Goal: Book appointment/travel/reservation

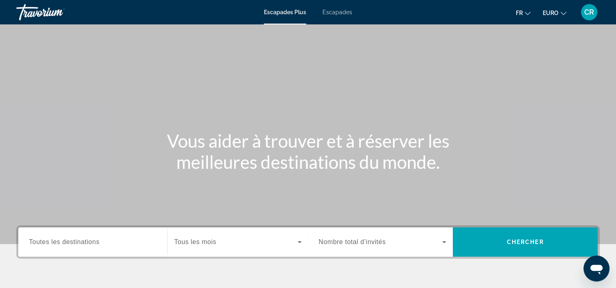
click at [333, 7] on div "Escapades Plus Escapades Fr English Español Français Italiano Português русский…" at bounding box center [308, 12] width 616 height 21
click at [335, 9] on span "Escapades" at bounding box center [337, 12] width 30 height 7
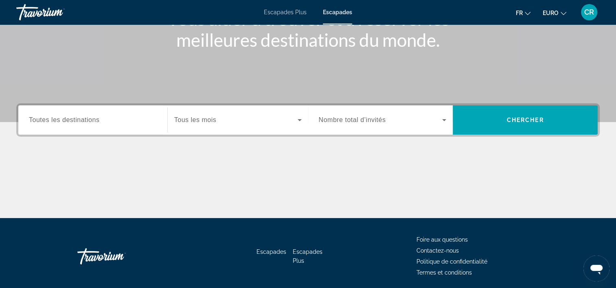
drag, startPoint x: 118, startPoint y: 127, endPoint x: 118, endPoint y: 122, distance: 4.9
click at [117, 126] on div "Widget de recherche" at bounding box center [93, 120] width 128 height 23
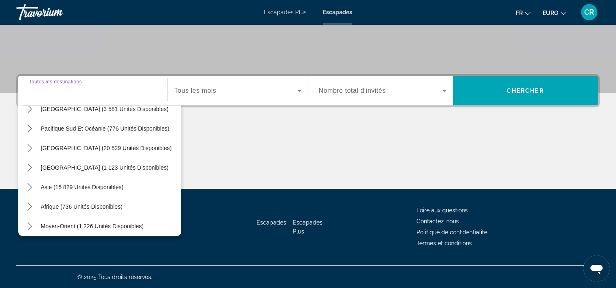
scroll to position [132, 0]
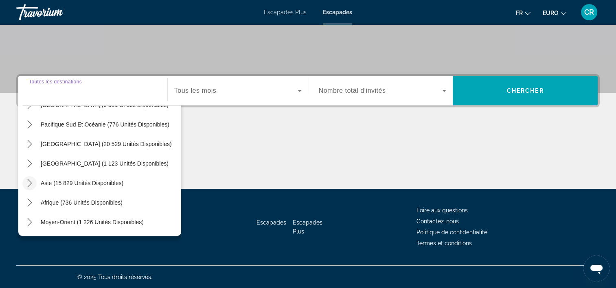
click at [32, 181] on icon "Toggle Asie (15 829 unités disponibles) sous-menu" at bounding box center [30, 183] width 8 height 8
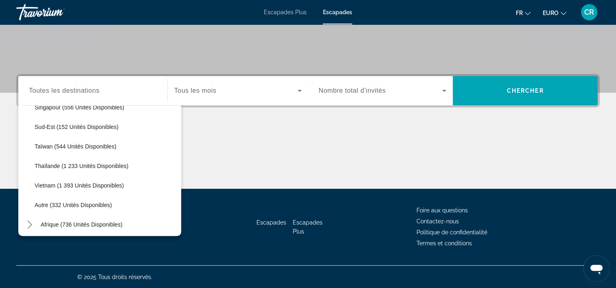
scroll to position [425, 0]
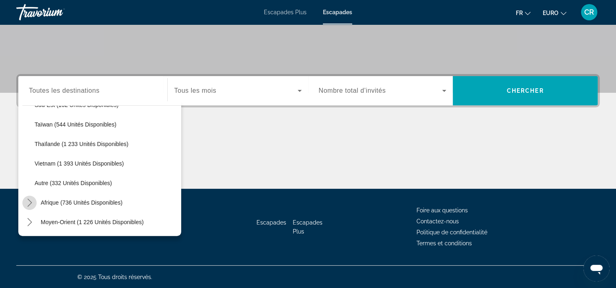
click at [28, 201] on icon "Toggle Afrique (736 unités disponibles) sous-menu" at bounding box center [30, 203] width 8 height 8
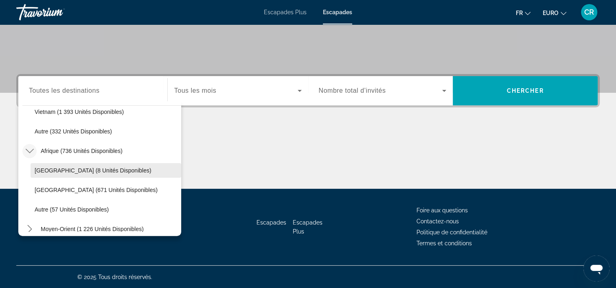
scroll to position [484, 0]
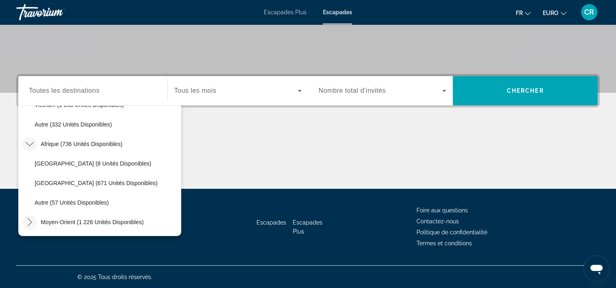
click at [31, 218] on icon "Toggle Moyen-Orient (1 226 unités disponibles) sous-menu" at bounding box center [30, 222] width 8 height 8
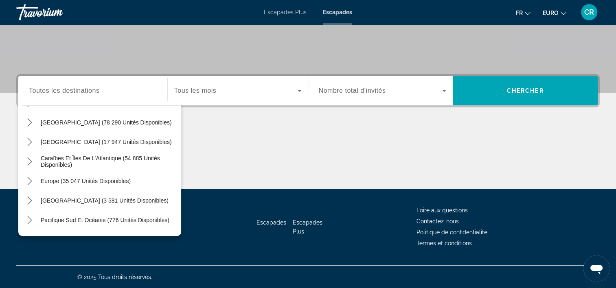
scroll to position [0, 0]
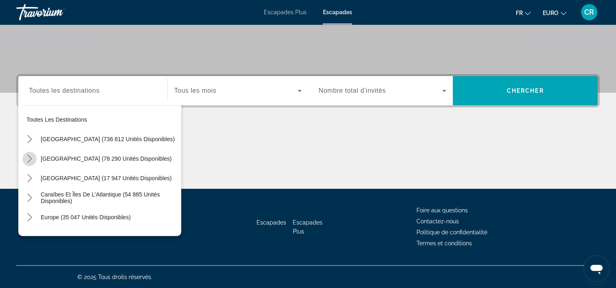
click at [30, 156] on icon "Toggle Mexique (78 290 unités disponibles) sous-menu" at bounding box center [30, 159] width 8 height 8
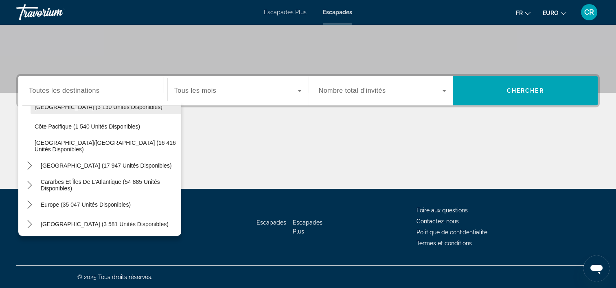
scroll to position [247, 0]
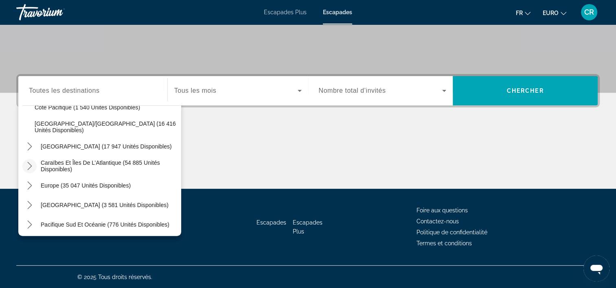
click at [31, 163] on icon "Caraïbes et îles de l’Atlantique (54 885 unités disponibles) sous-menu" at bounding box center [30, 166] width 8 height 8
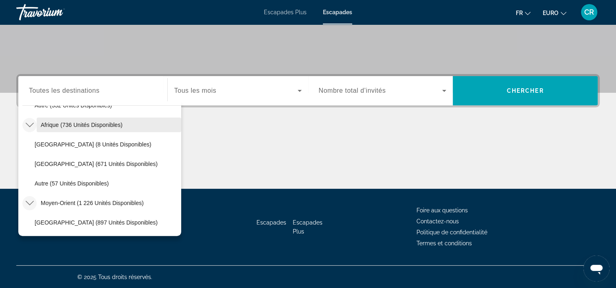
scroll to position [989, 0]
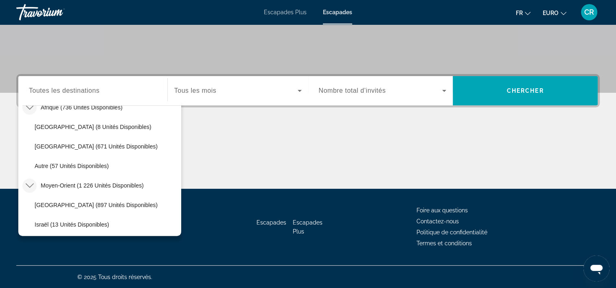
drag, startPoint x: 52, startPoint y: 166, endPoint x: 65, endPoint y: 167, distance: 13.0
click at [59, 166] on span "Autre (57 unités disponibles)" at bounding box center [72, 166] width 74 height 7
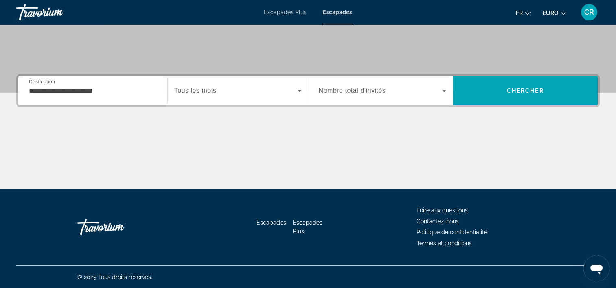
click at [99, 95] on div "**********" at bounding box center [93, 90] width 128 height 23
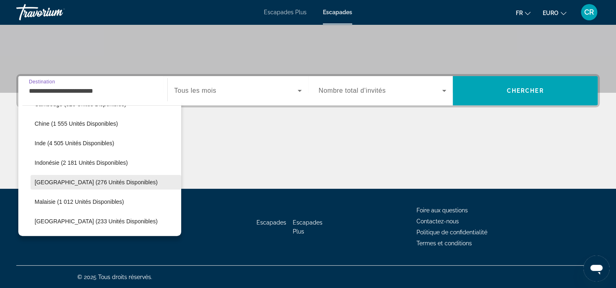
scroll to position [705, 0]
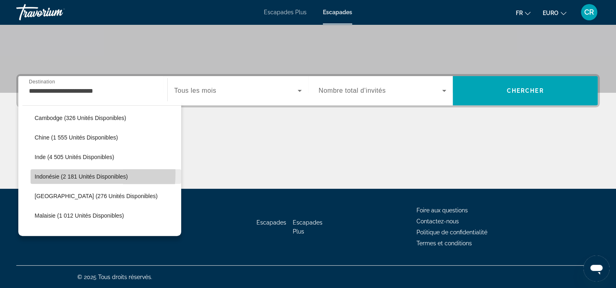
click at [46, 173] on span "Indonésie (2 181 unités disponibles)" at bounding box center [81, 176] width 93 height 7
type input "**********"
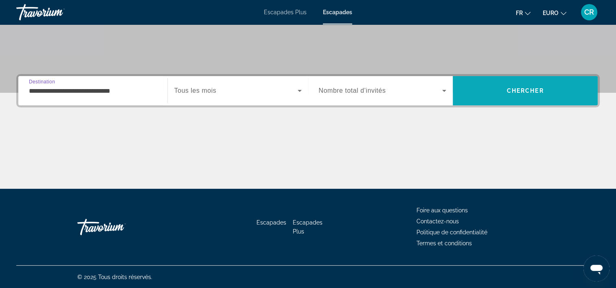
click at [546, 90] on span "Rechercher" at bounding box center [525, 91] width 145 height 20
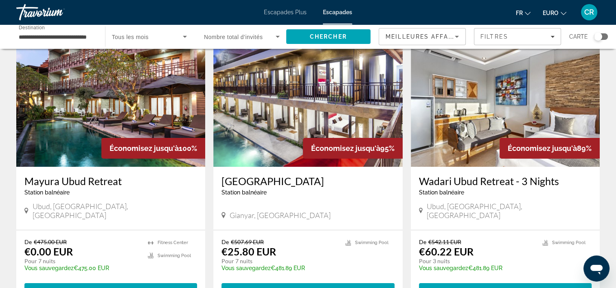
scroll to position [41, 0]
click at [56, 147] on img "Contenu principal" at bounding box center [110, 102] width 189 height 130
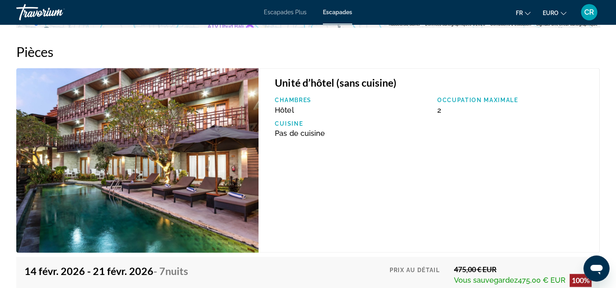
scroll to position [1213, 0]
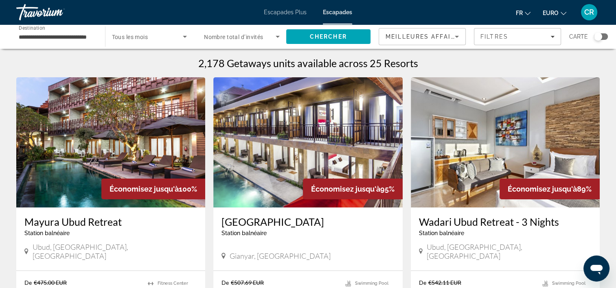
click at [72, 35] on input "**********" at bounding box center [57, 37] width 76 height 10
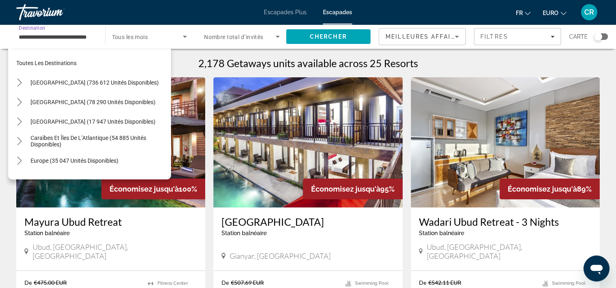
click at [63, 60] on span "Toutes les destinations" at bounding box center [46, 63] width 60 height 7
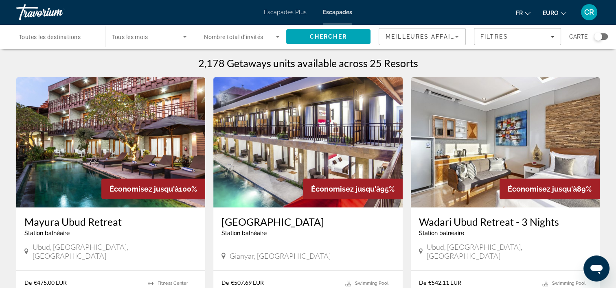
click at [85, 39] on input "Destination Toutes les destinations" at bounding box center [57, 37] width 76 height 10
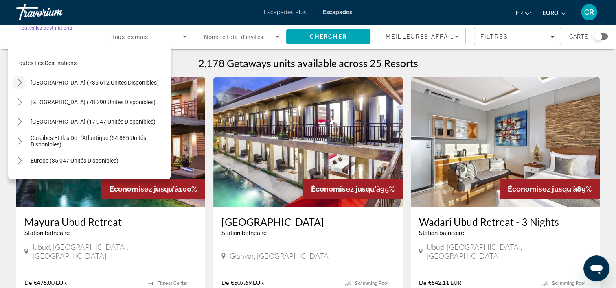
click at [20, 82] on icon "Toggle États-Unis (736 612 unités disponibles) sous-menu" at bounding box center [19, 83] width 8 height 8
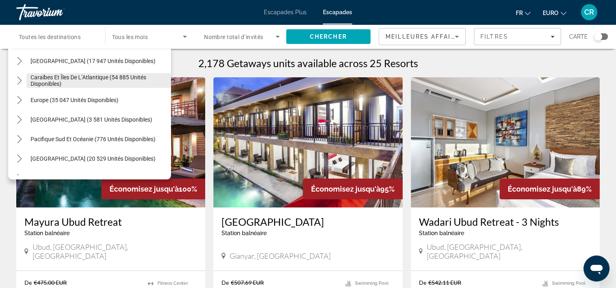
scroll to position [960, 0]
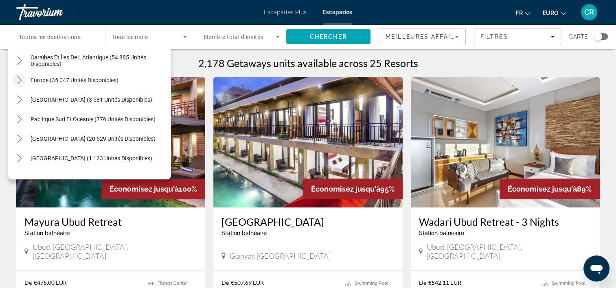
click at [25, 78] on mat-icon "Toggle Europe (35 047 unités disponibles) sous-menu" at bounding box center [19, 80] width 14 height 14
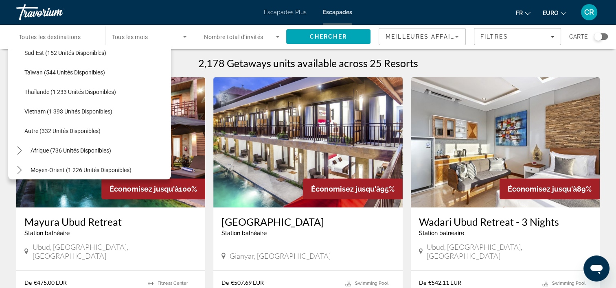
scroll to position [1773, 0]
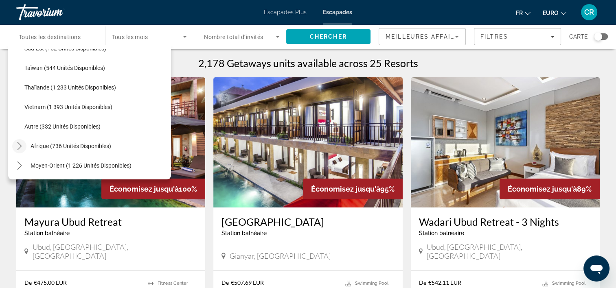
click at [18, 144] on icon "Toggle Afrique (736 unités disponibles) sous-menu" at bounding box center [19, 146] width 8 height 8
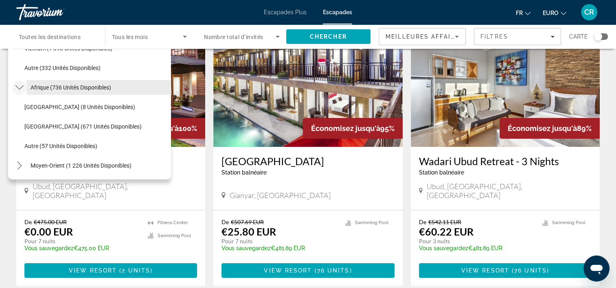
scroll to position [81, 0]
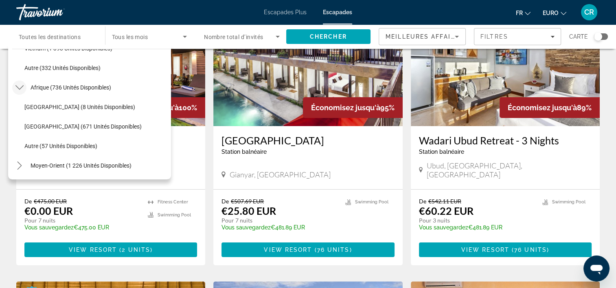
click at [44, 123] on span "Afrique du Sud (671 unités disponibles)" at bounding box center [82, 126] width 117 height 7
type input "**********"
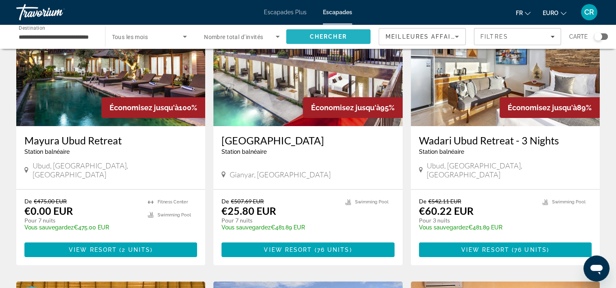
click at [341, 31] on span "Rechercher" at bounding box center [328, 37] width 85 height 20
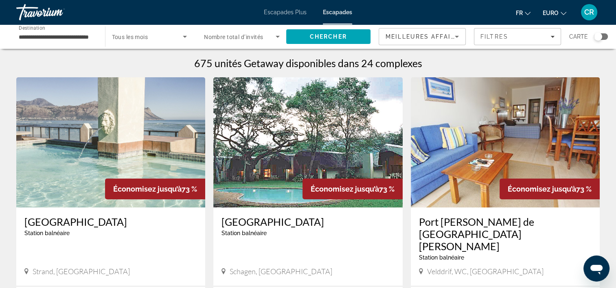
scroll to position [41, 0]
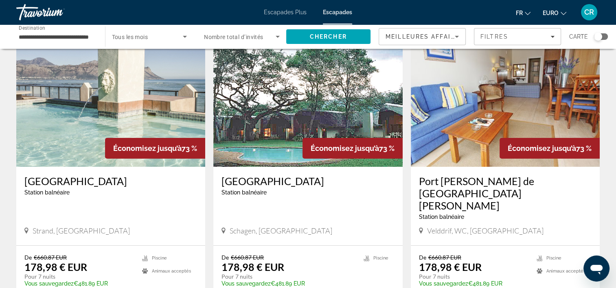
click at [76, 116] on img "Contenu principal" at bounding box center [110, 102] width 189 height 130
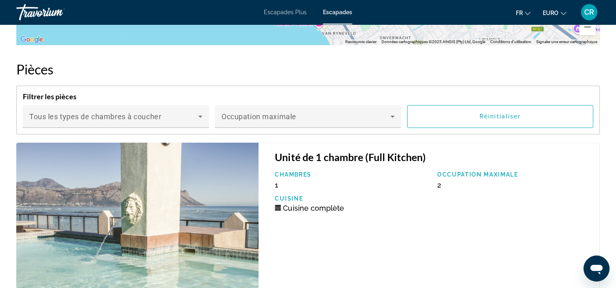
scroll to position [1366, 0]
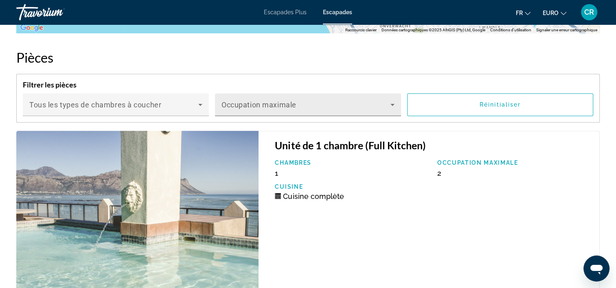
click at [390, 109] on icon "Contenu principal" at bounding box center [392, 105] width 10 height 10
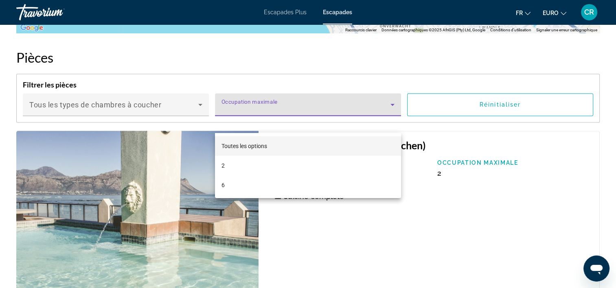
click at [252, 184] on mat-option "6" at bounding box center [308, 185] width 186 height 20
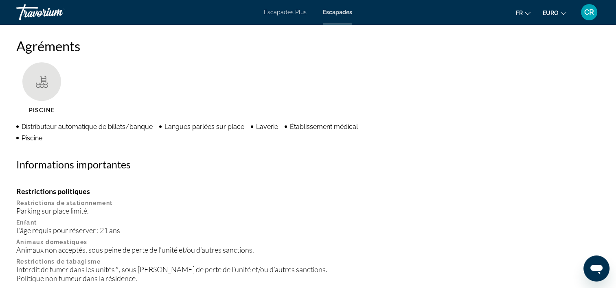
scroll to position [633, 0]
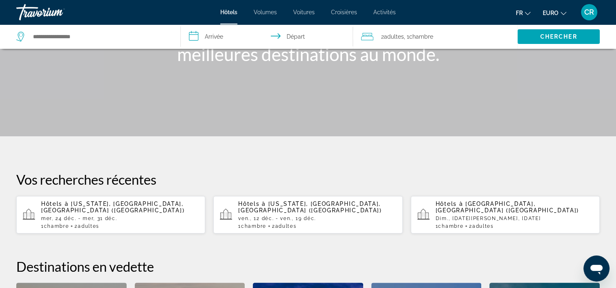
scroll to position [81, 0]
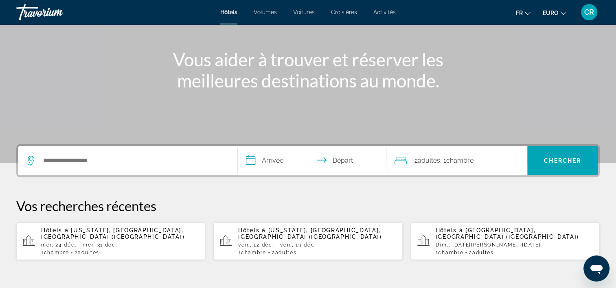
click at [275, 12] on span "Volumes" at bounding box center [265, 12] width 23 height 7
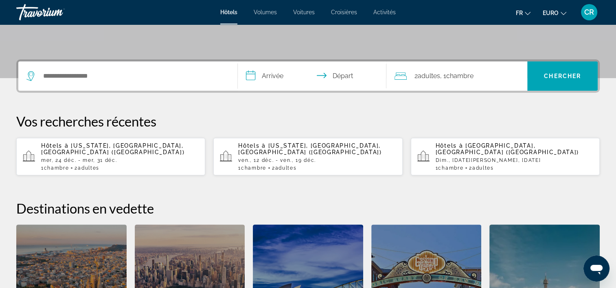
scroll to position [160, 0]
